Goal: Use online tool/utility

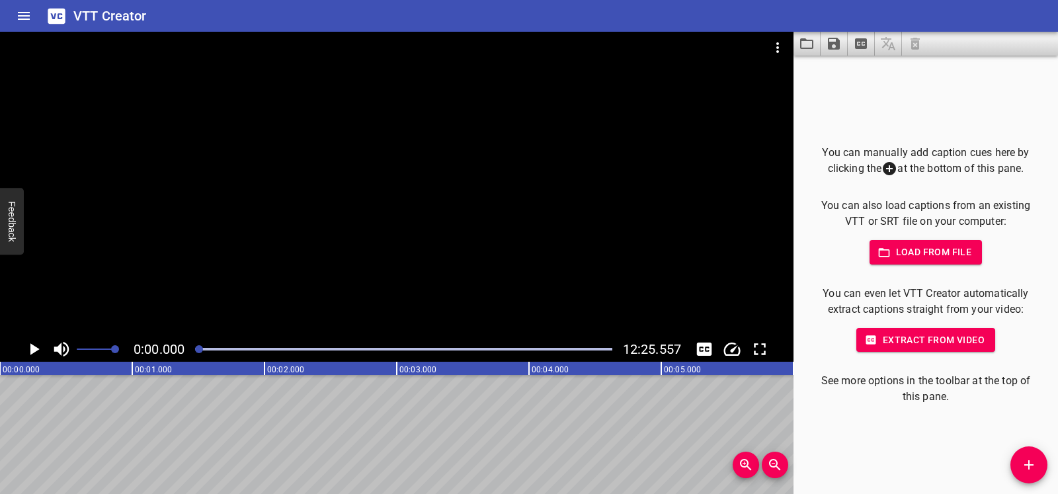
click at [429, 306] on div at bounding box center [396, 184] width 793 height 305
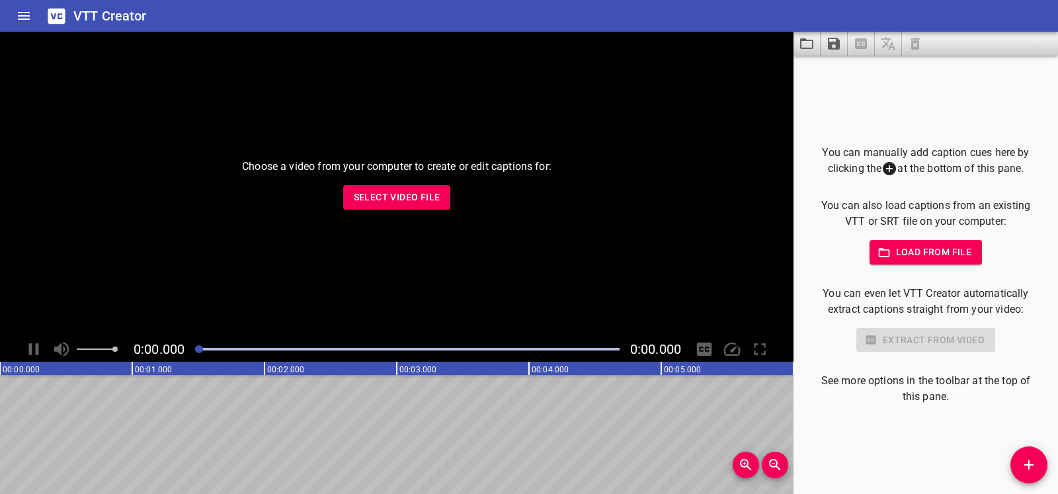
click at [427, 196] on span "Select Video File" at bounding box center [397, 197] width 87 height 17
click at [434, 199] on span "Select Video File" at bounding box center [397, 197] width 87 height 17
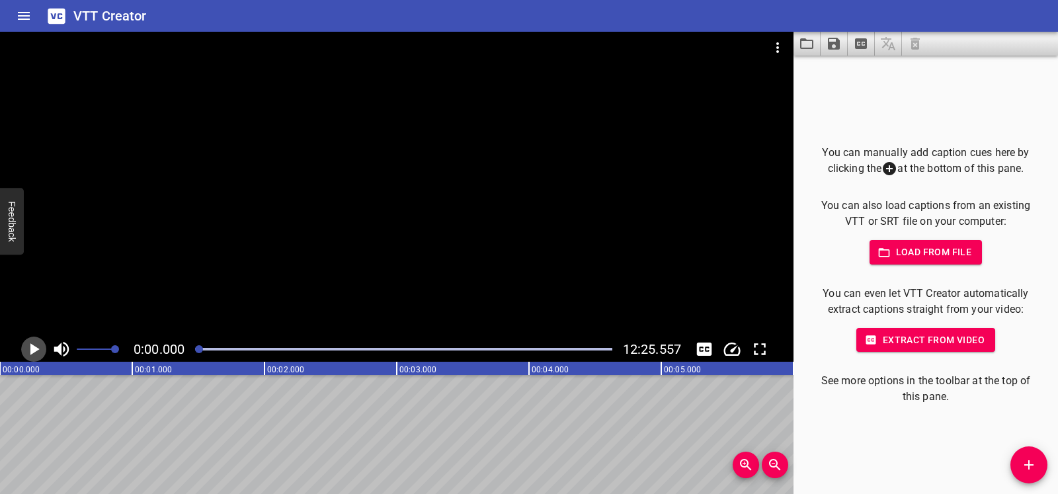
click at [36, 347] on icon "Play/Pause" at bounding box center [34, 349] width 9 height 12
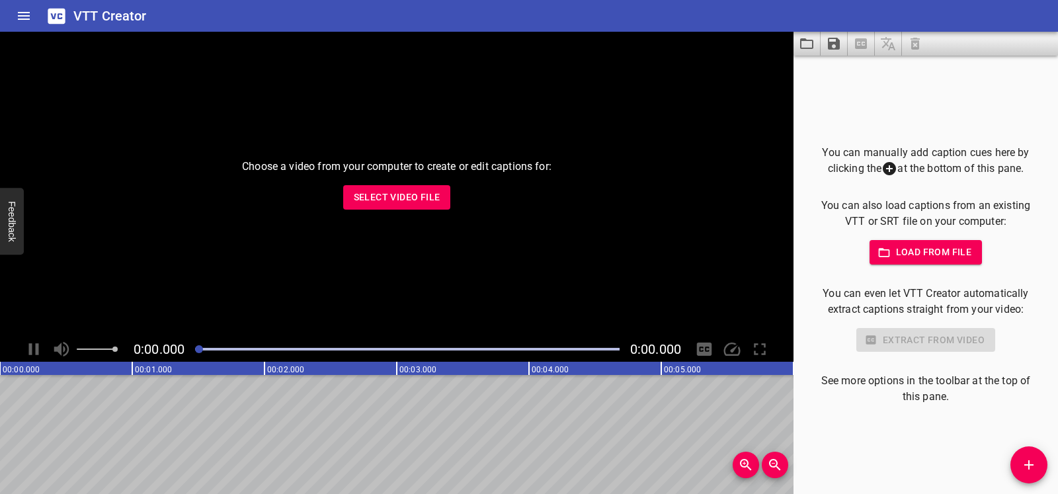
click at [405, 202] on span "Select Video File" at bounding box center [397, 197] width 87 height 17
